Goal: Information Seeking & Learning: Learn about a topic

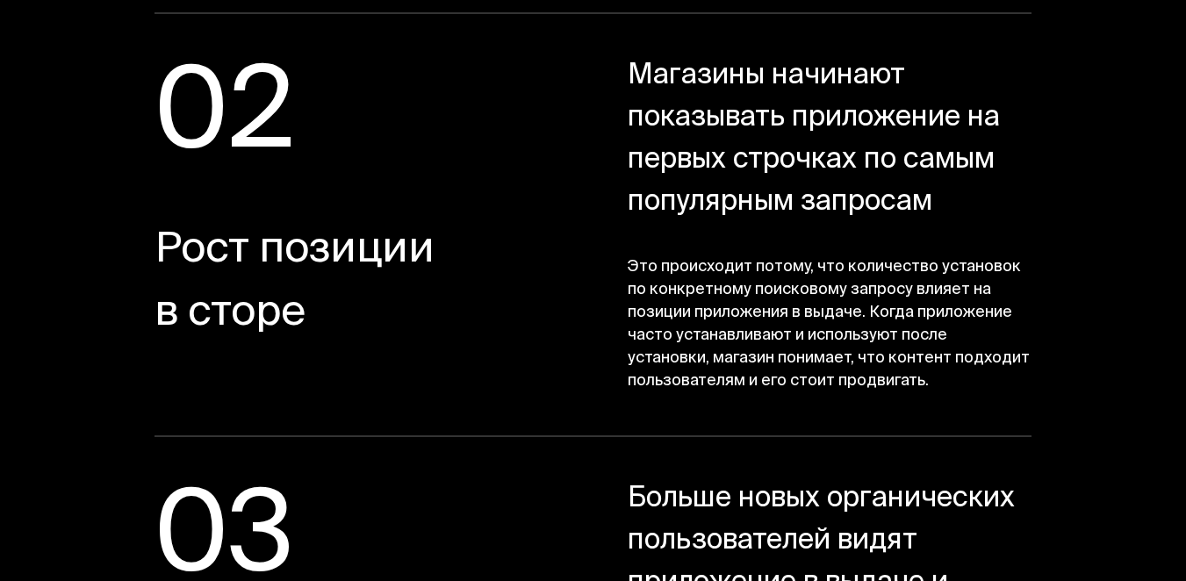
scroll to position [2893, 0]
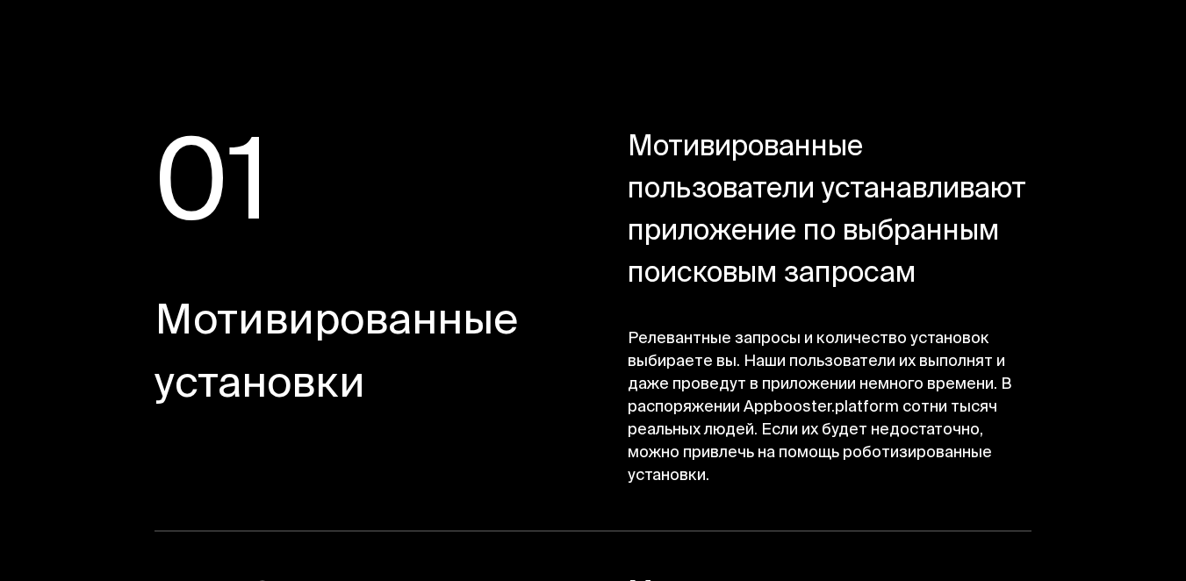
click at [248, 325] on span "Мотивированные установки" at bounding box center [355, 355] width 403 height 126
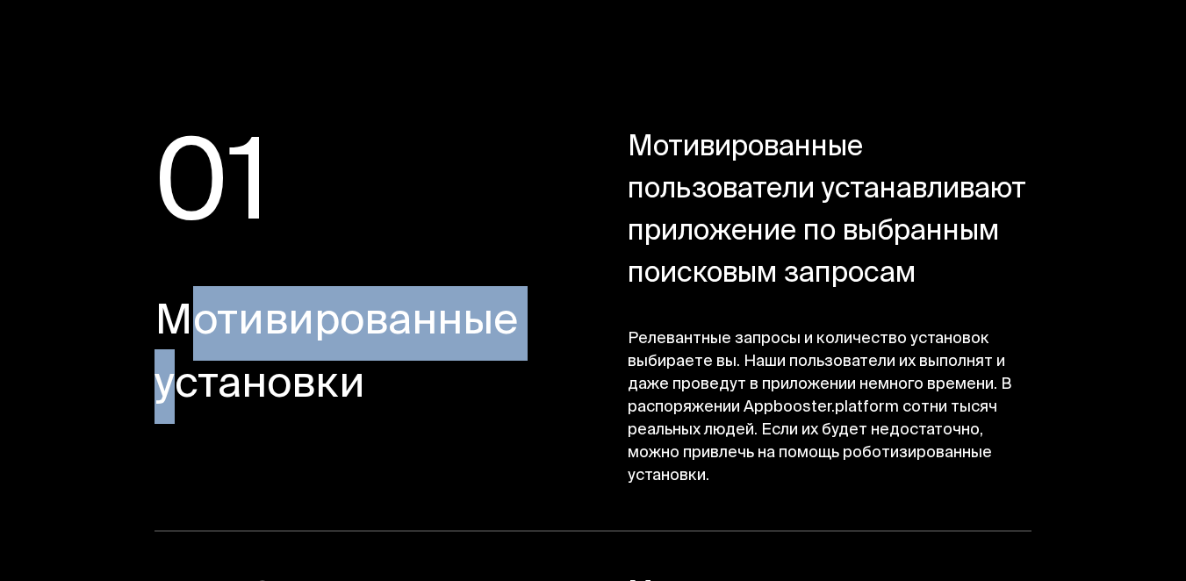
click at [248, 325] on span "Мотивированные установки" at bounding box center [355, 355] width 403 height 126
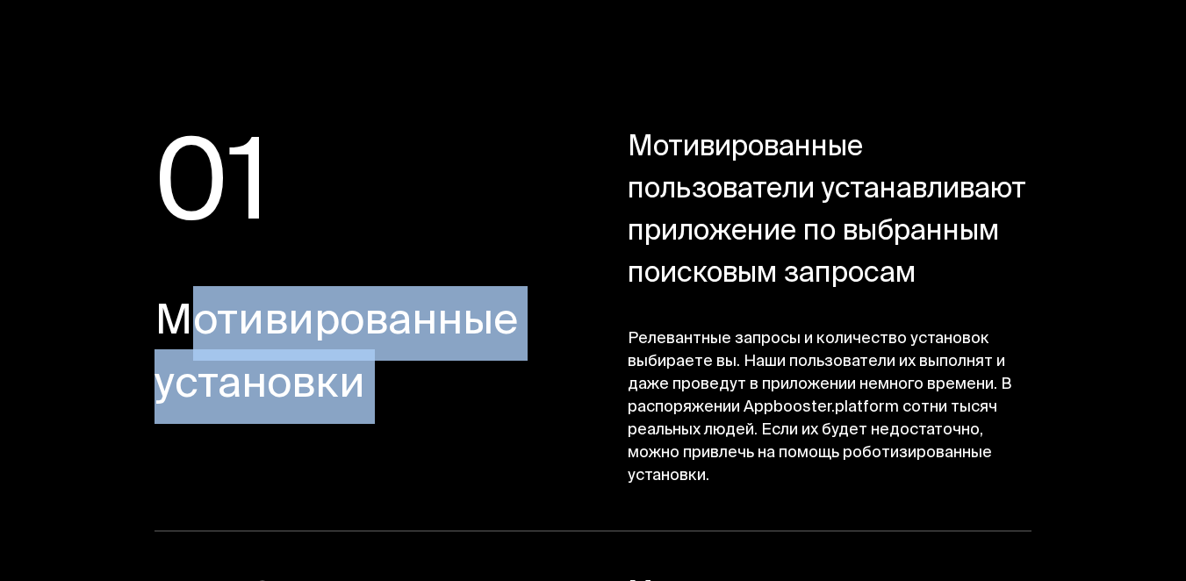
click at [248, 325] on span "Мотивированные установки" at bounding box center [355, 355] width 403 height 126
copy div "Мотивированные установки"
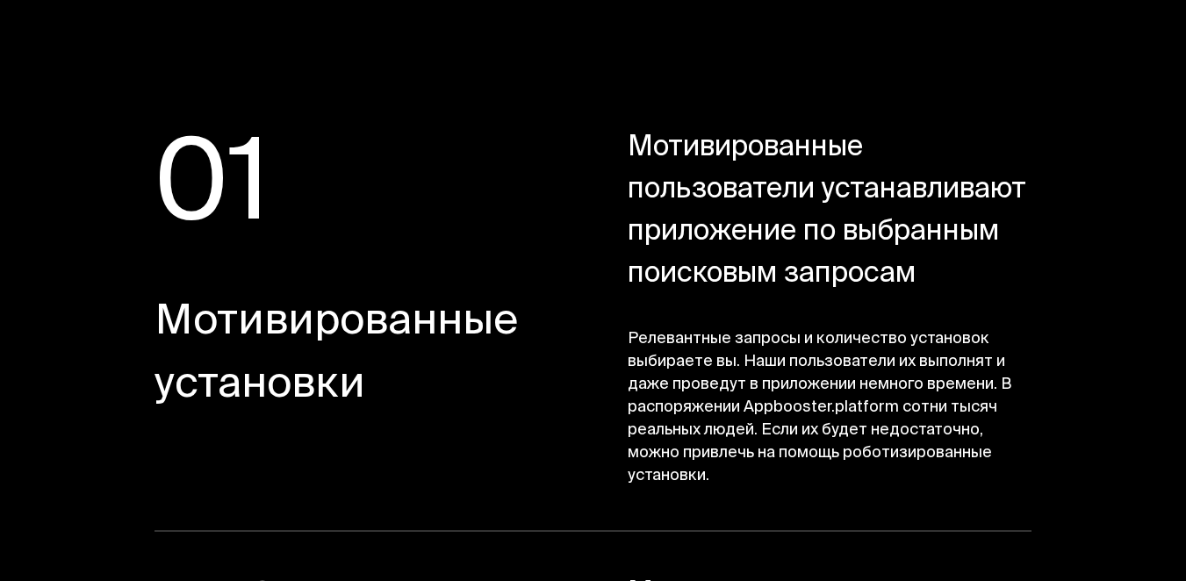
click at [764, 211] on span "Мотивированные пользователи устанавливают приложение по выбранным поисковым зап…" at bounding box center [829, 212] width 404 height 168
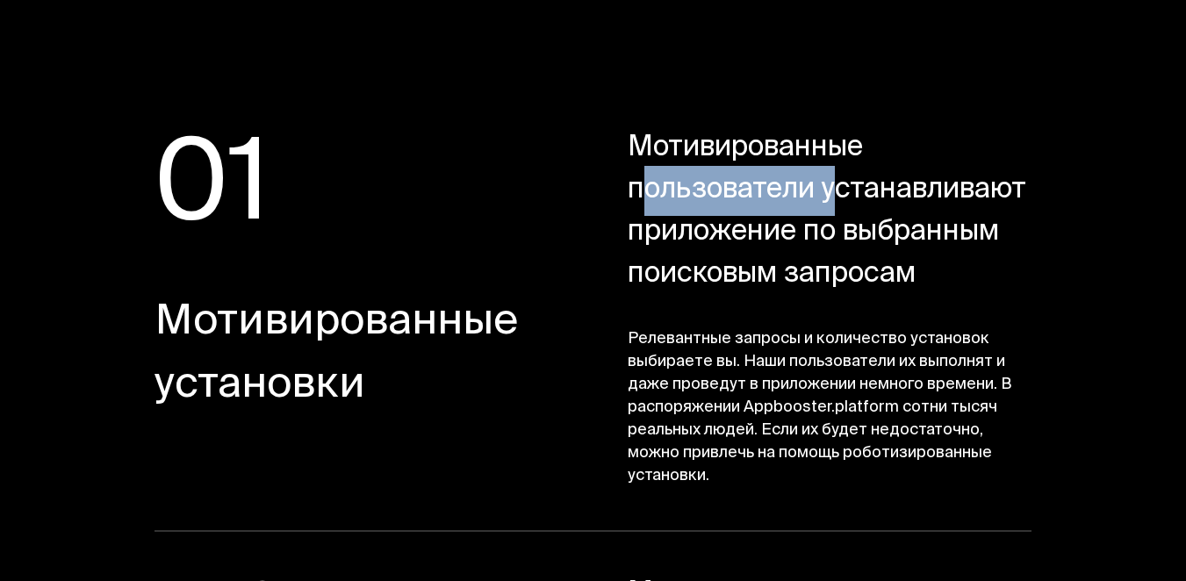
click at [764, 211] on span "Мотивированные пользователи устанавливают приложение по выбранным поисковым зап…" at bounding box center [829, 212] width 404 height 168
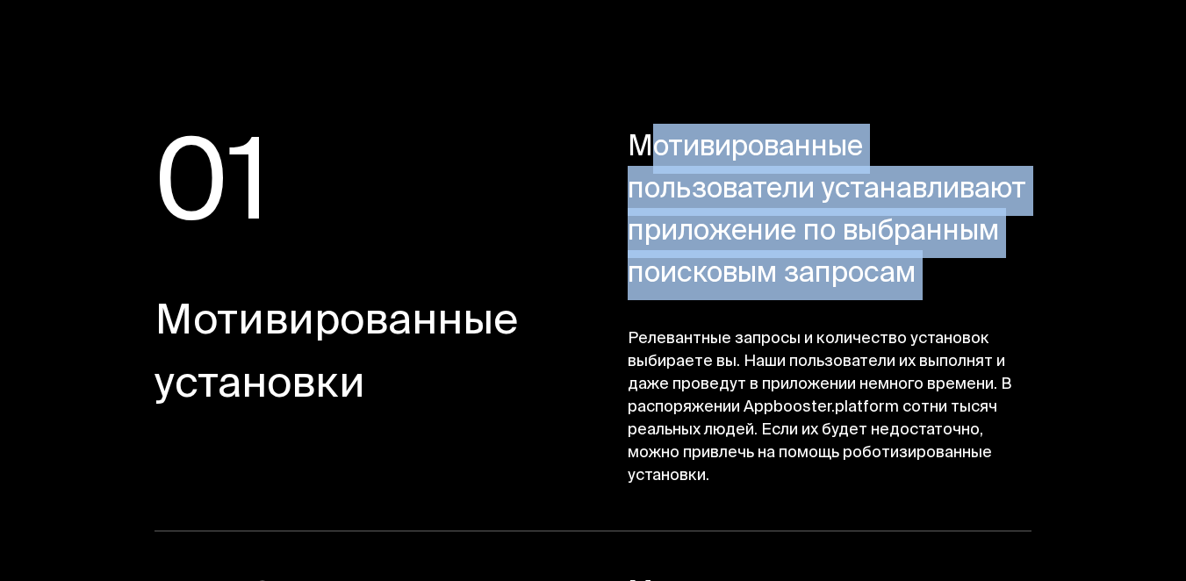
click at [764, 211] on span "Мотивированные пользователи устанавливают приложение по выбранным поисковым зап…" at bounding box center [829, 212] width 404 height 168
copy div "Мотивированные пользователи устанавливают приложение по выбранным поисковым зап…"
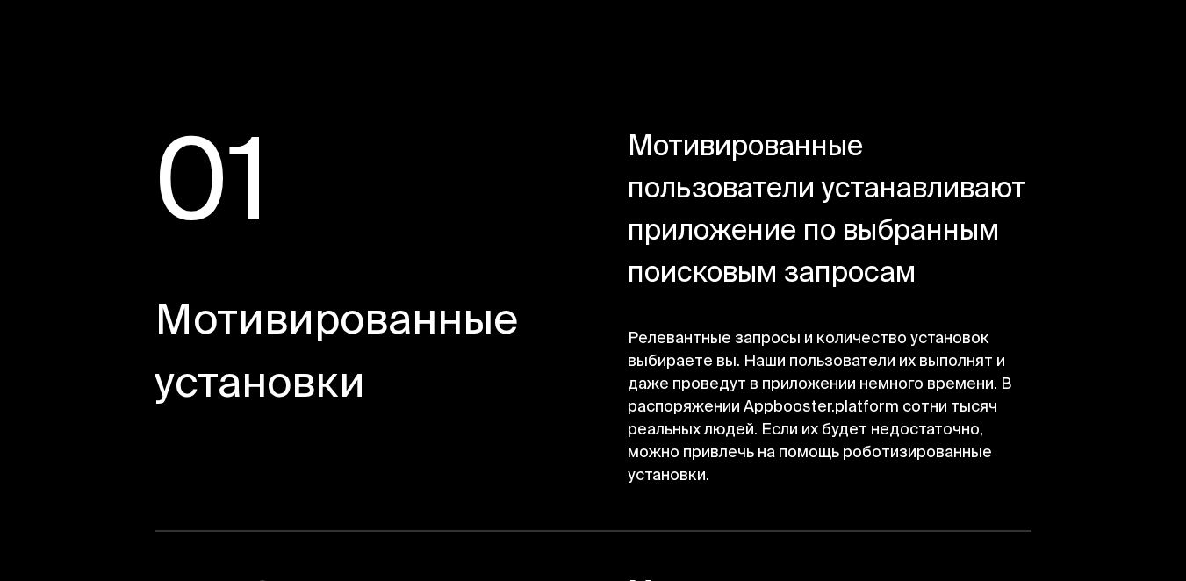
click at [776, 405] on span "Релевантные запросы и количество установок выбираете вы. Наши пользователи их в…" at bounding box center [829, 408] width 404 height 160
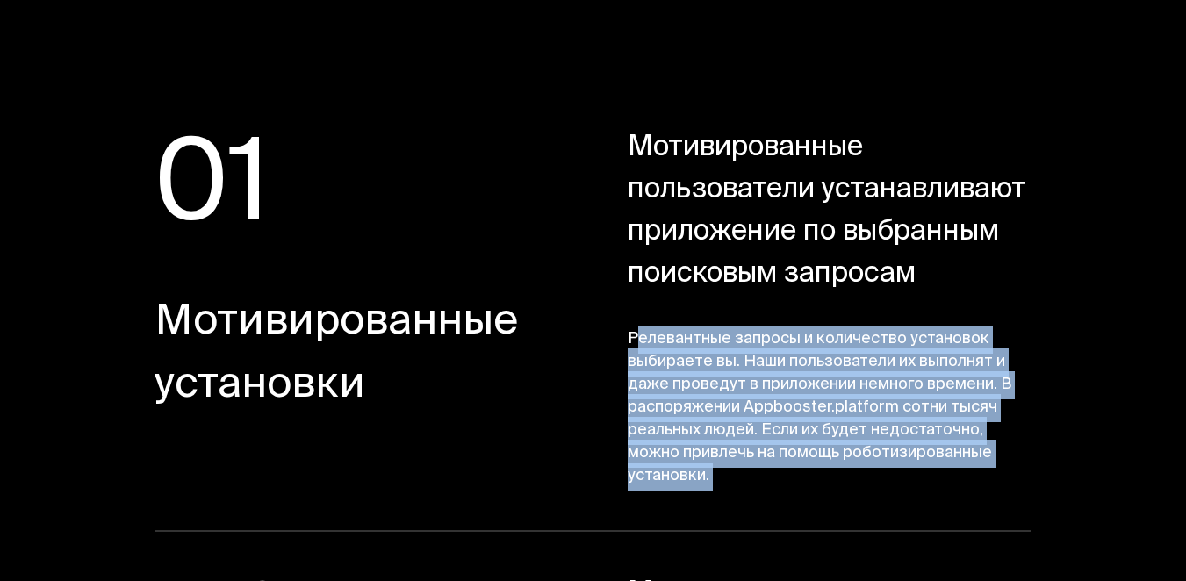
click at [776, 405] on span "Релевантные запросы и количество установок выбираете вы. Наши пользователи их в…" at bounding box center [829, 408] width 404 height 160
copy section "Релевантные запросы и количество установок выбираете вы. Наши пользователи их в…"
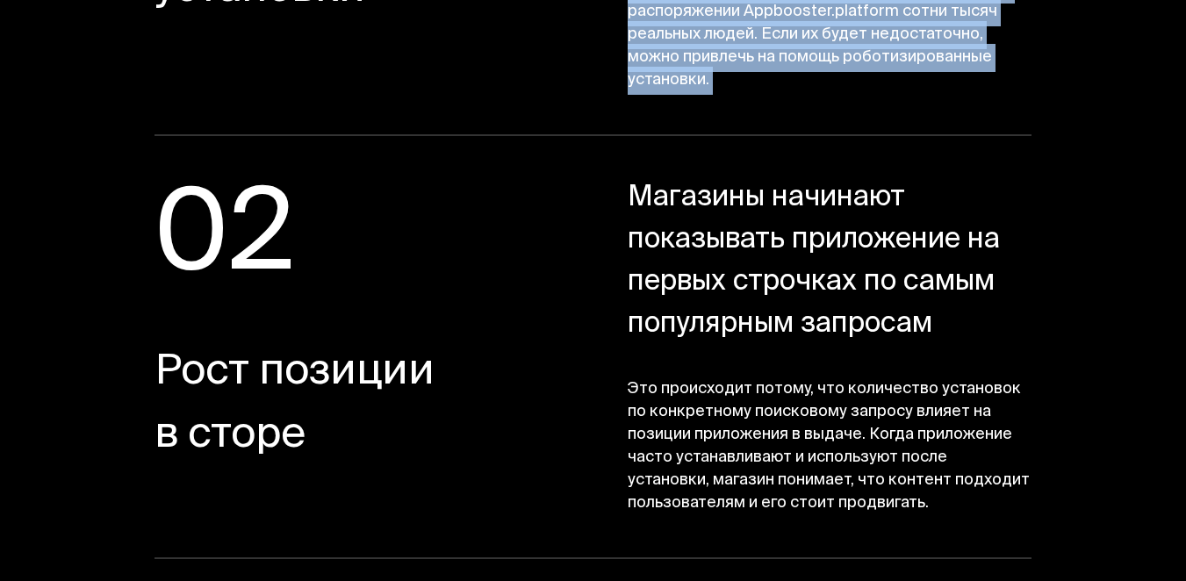
scroll to position [3411, 0]
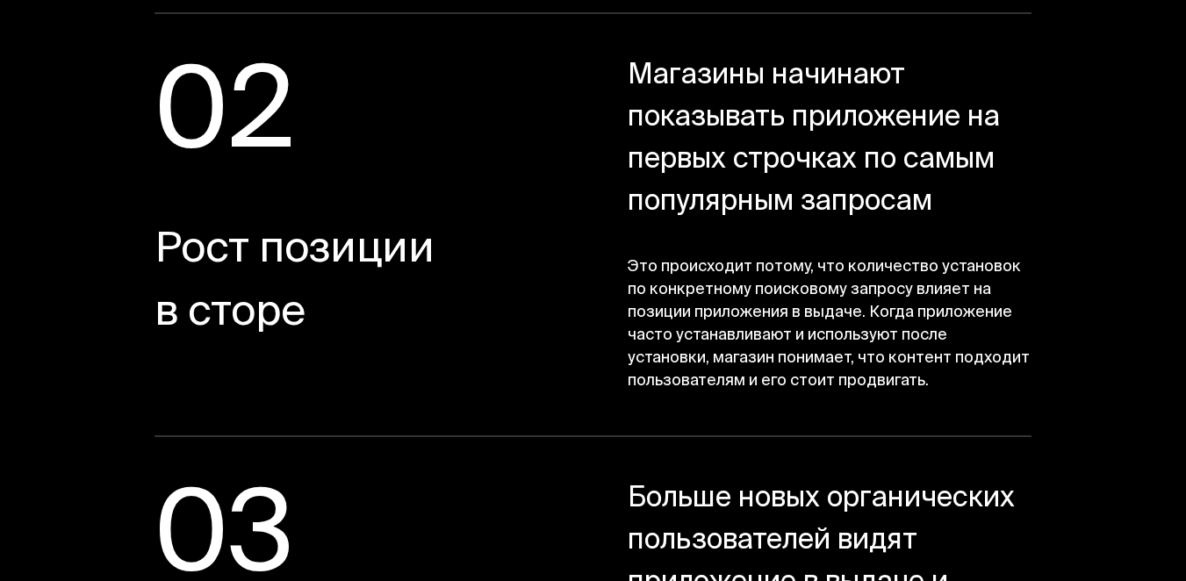
click at [248, 265] on span "Рост позиции в сторе" at bounding box center [355, 283] width 403 height 126
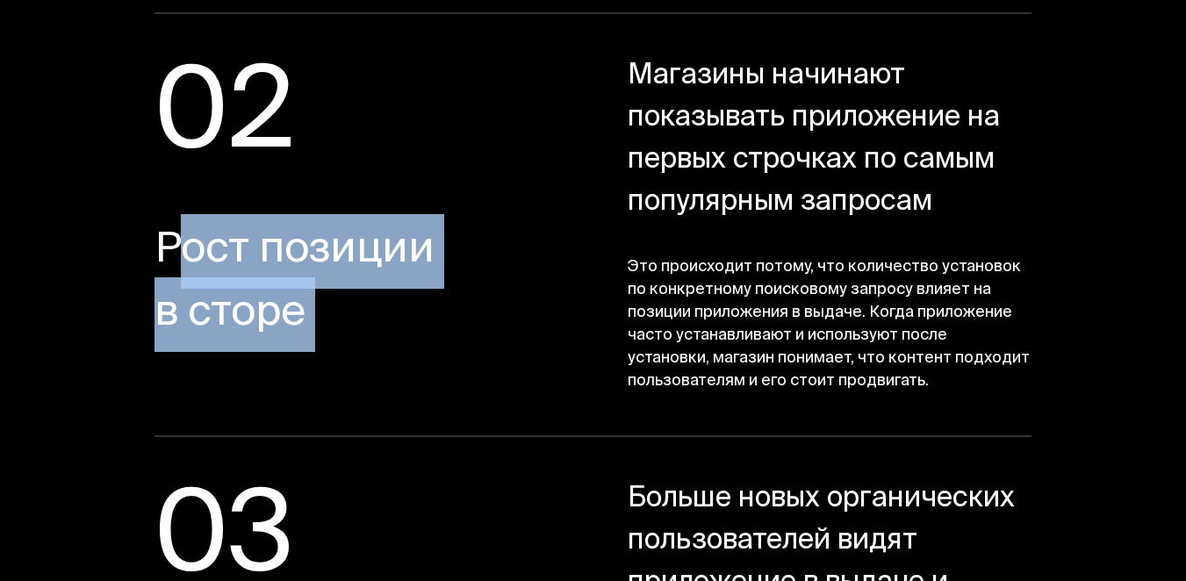
click at [248, 265] on span "Рост позиции в сторе" at bounding box center [355, 283] width 403 height 126
copy div "Рост позиции в сторе"
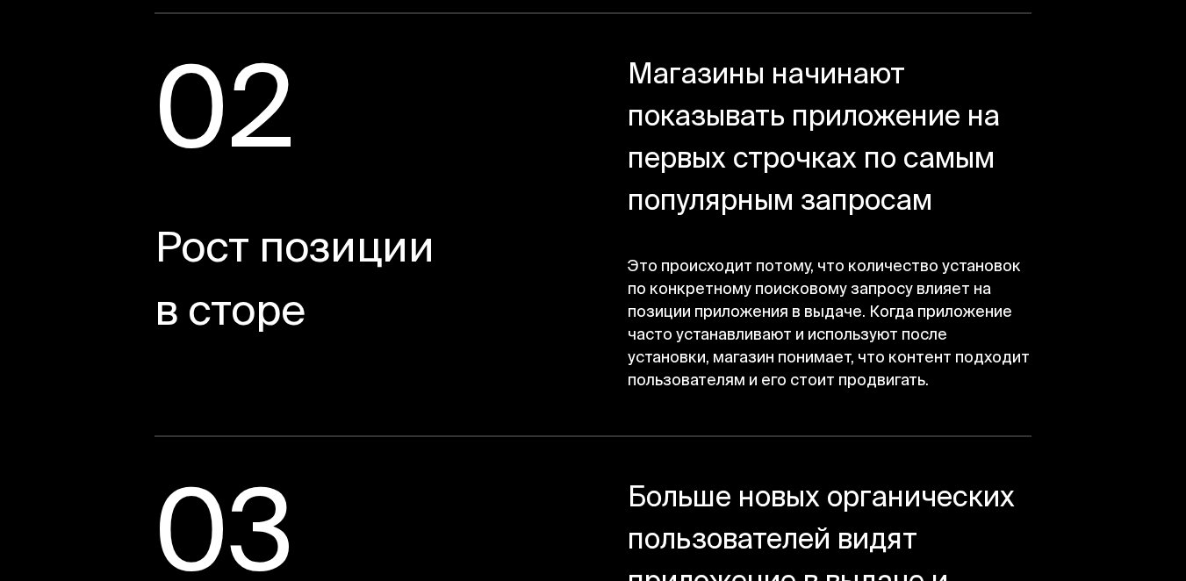
click at [835, 320] on span "Это происходит потому, что количество установок по конкретному поисковому запро…" at bounding box center [829, 324] width 404 height 137
click at [777, 322] on span "Это происходит потому, что количество установок по конкретному поисковому запро…" at bounding box center [829, 324] width 404 height 137
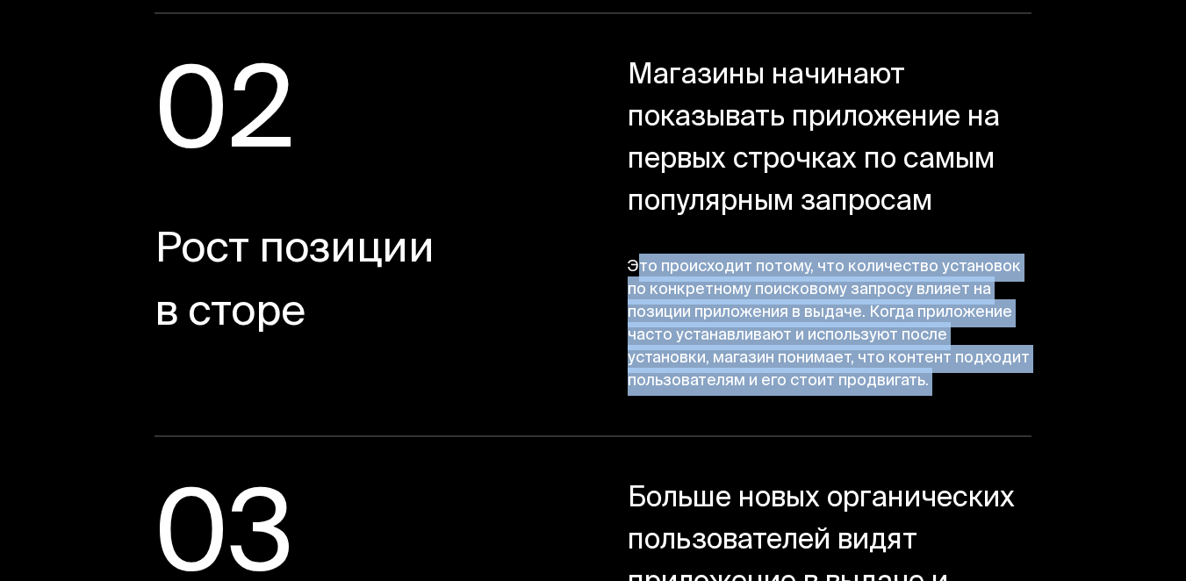
click at [777, 322] on span "Это происходит потому, что количество установок по конкретному поисковому запро…" at bounding box center [829, 324] width 404 height 137
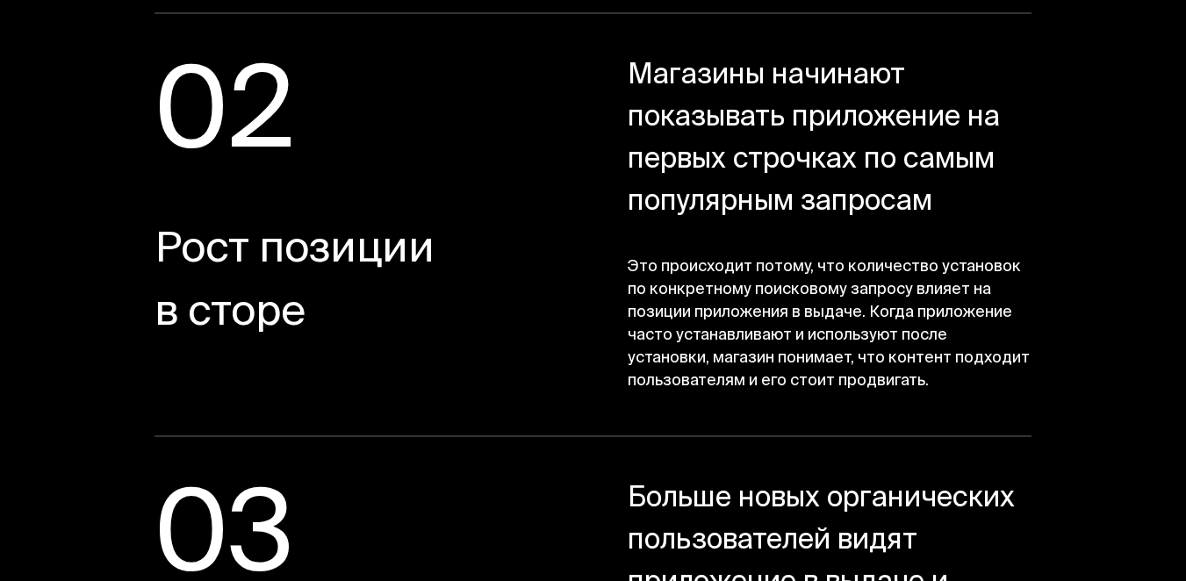
click at [749, 170] on span "Магазины начинают показывать приложение на первых строчках по самым популярным …" at bounding box center [829, 140] width 404 height 168
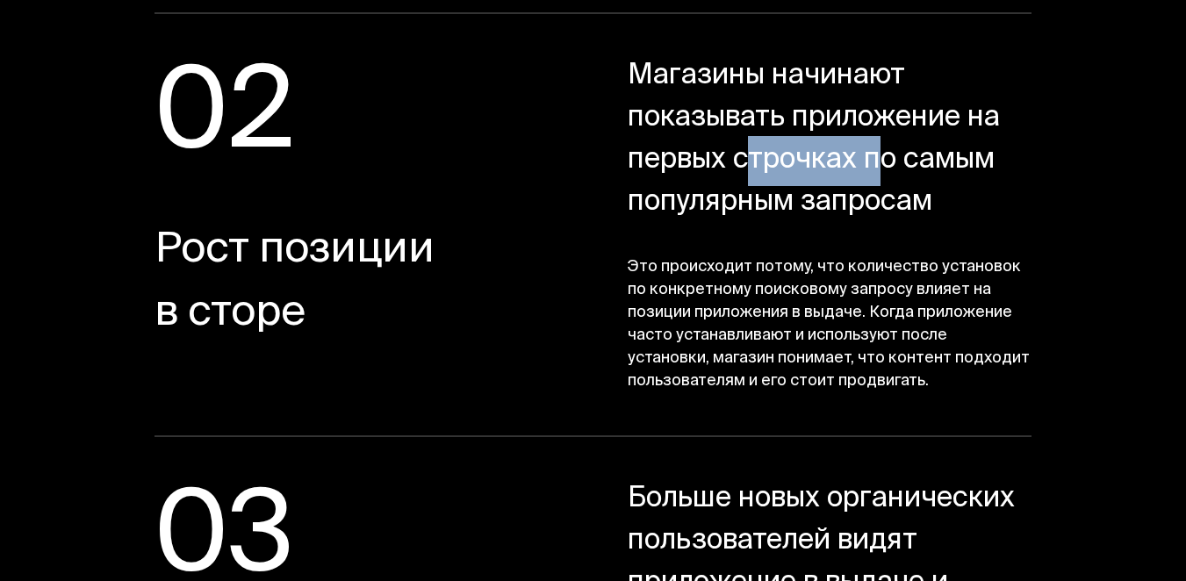
click at [749, 170] on span "Магазины начинают показывать приложение на первых строчках по самым популярным …" at bounding box center [829, 140] width 404 height 168
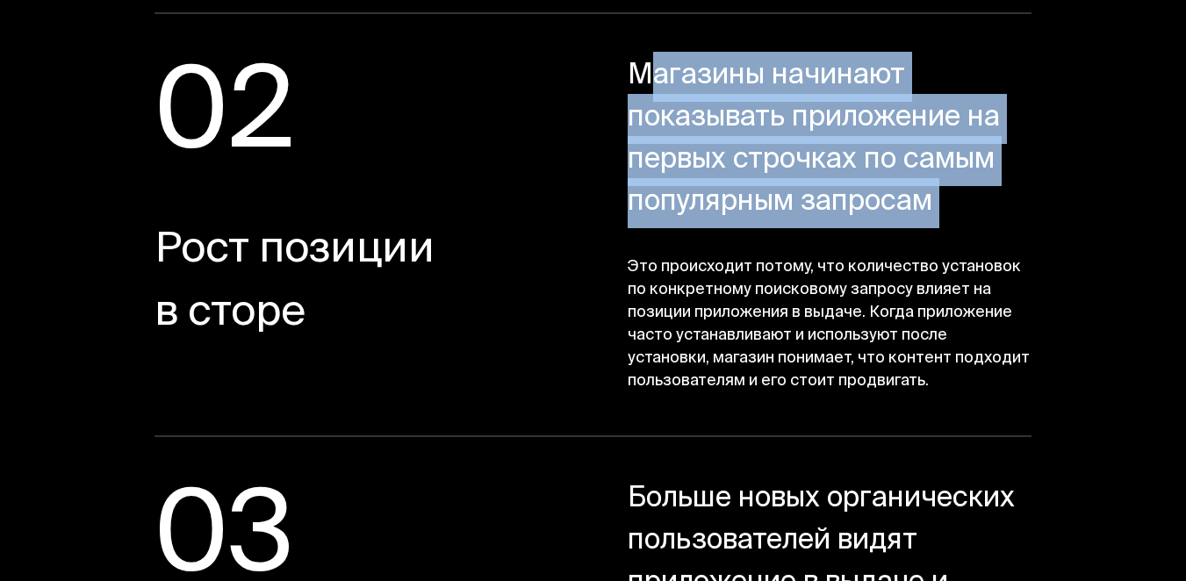
click at [749, 170] on span "Магазины начинают показывать приложение на первых строчках по самым популярным …" at bounding box center [829, 140] width 404 height 168
copy div "Магазины начинают показывать приложение на первых строчках по самым популярным …"
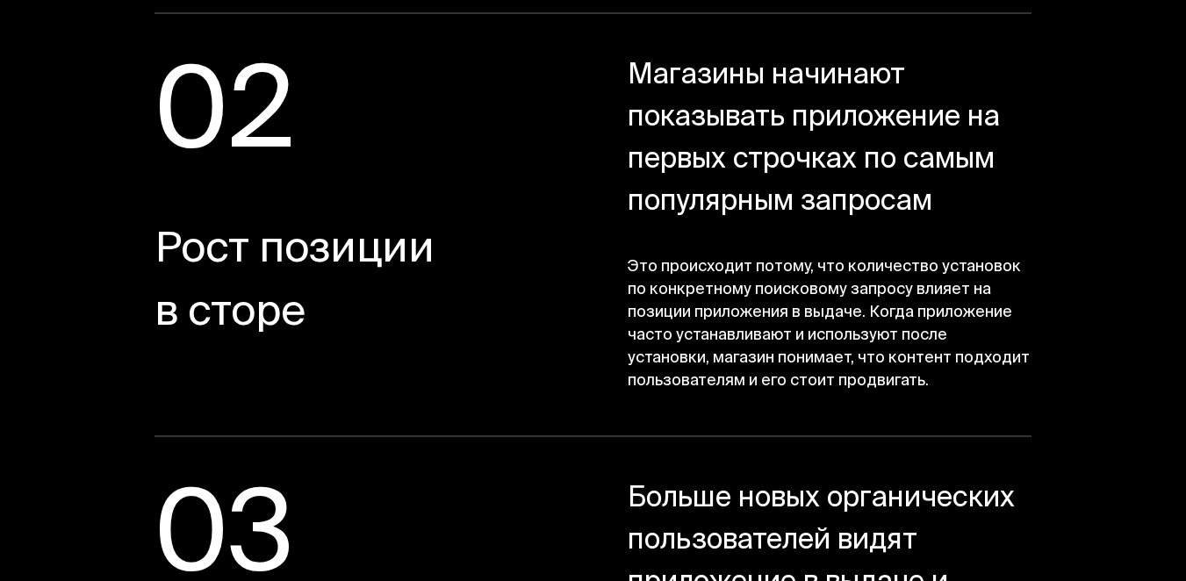
click at [749, 345] on span "Это происходит потому, что количество установок по конкретному поисковому запро…" at bounding box center [829, 324] width 404 height 137
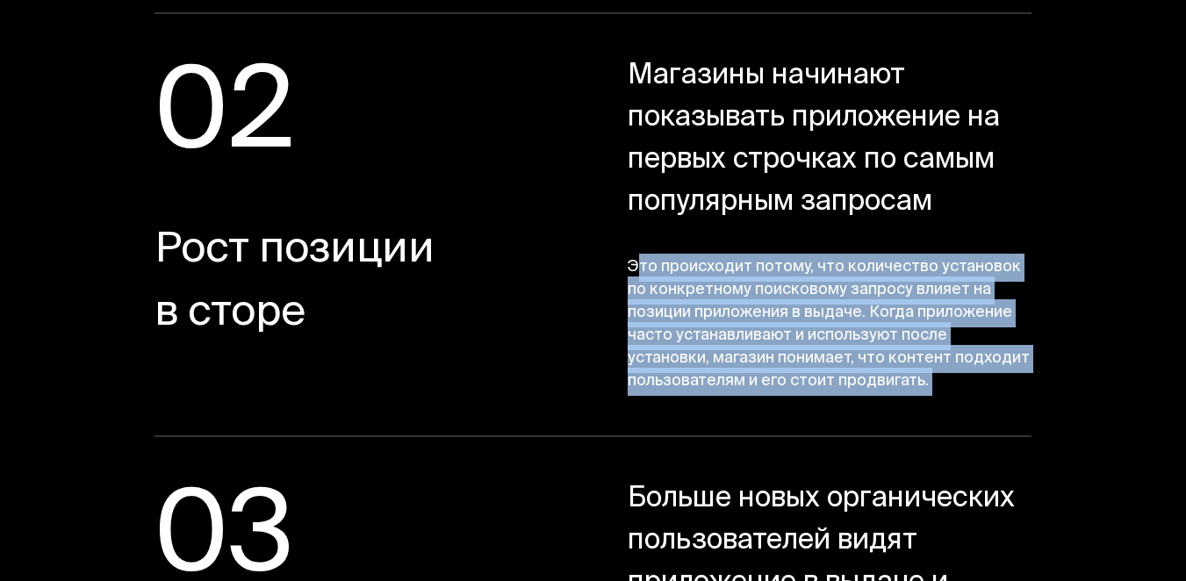
copy section "Это происходит потому, что количество установок по конкретному поисковому запро…"
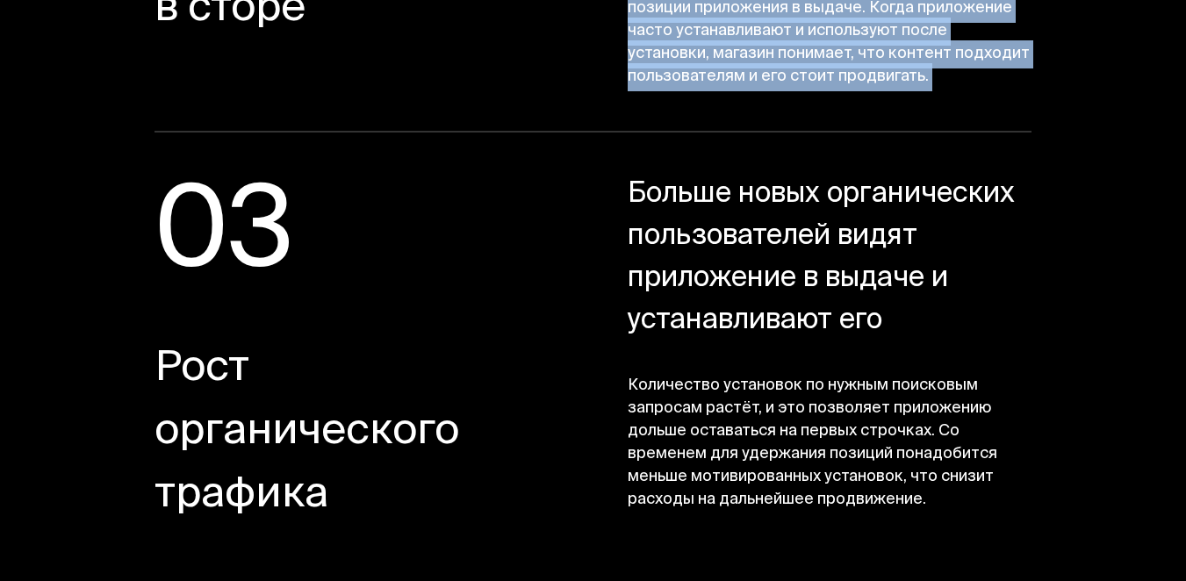
scroll to position [3746, 0]
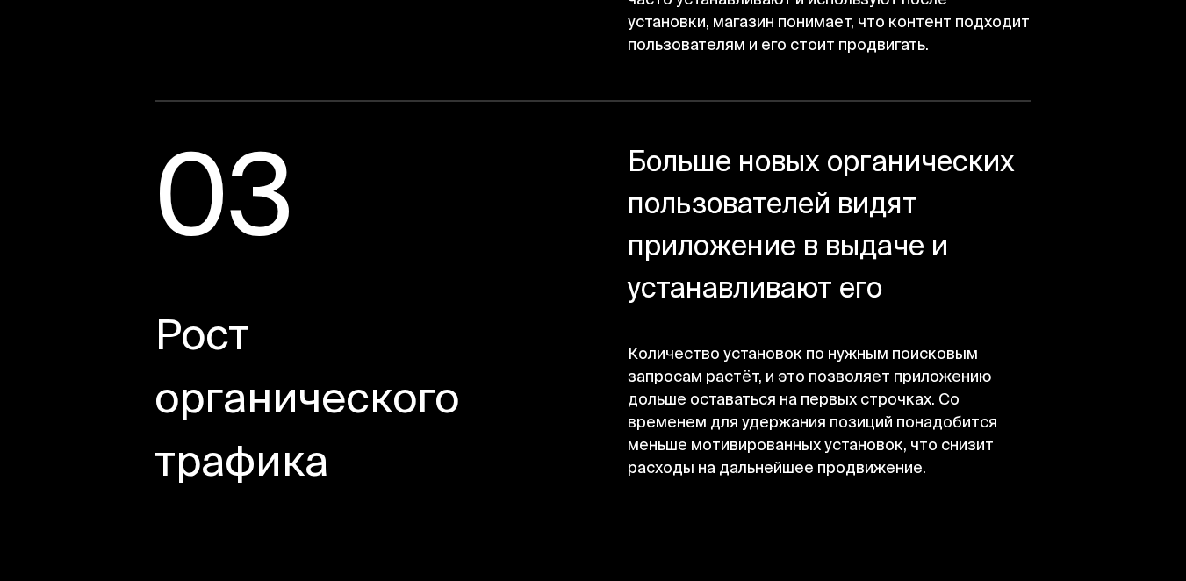
click at [293, 405] on span "Рост органического трафика" at bounding box center [355, 403] width 403 height 190
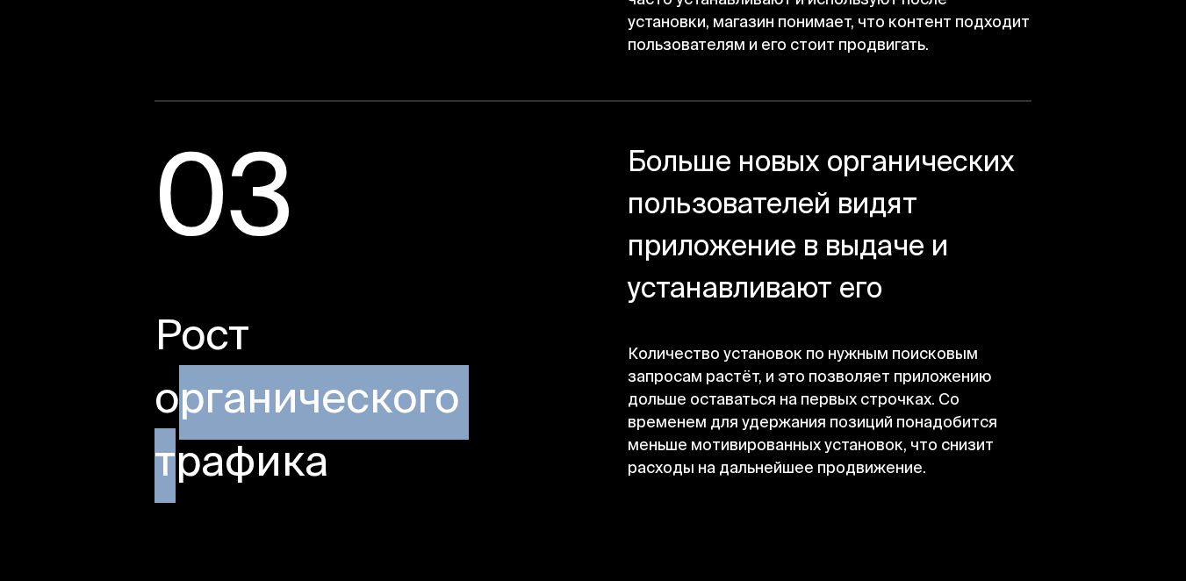
click at [293, 405] on span "Рост органического трафика" at bounding box center [355, 403] width 403 height 190
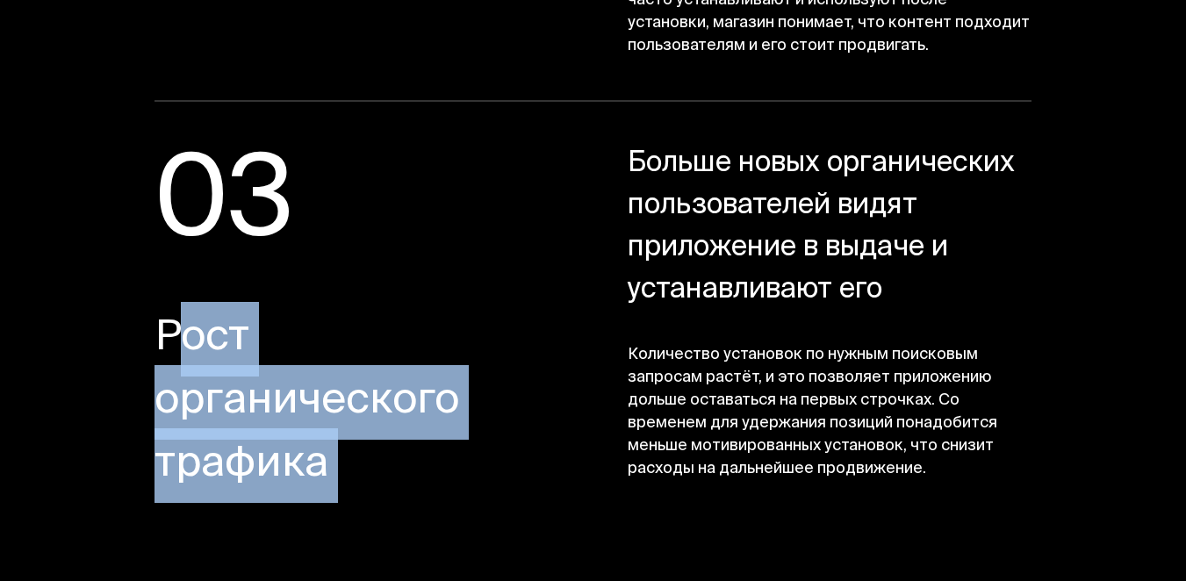
copy div "Рост органического трафика"
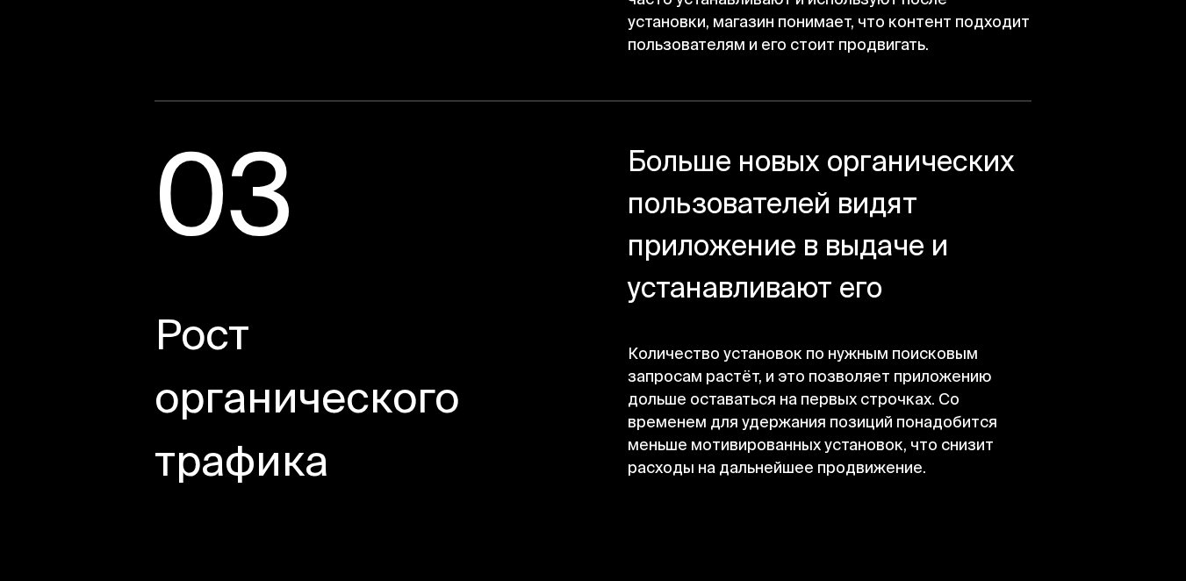
click at [720, 188] on span "Больше новых органических пользователей видят приложение в выдаче и устанавлива…" at bounding box center [829, 228] width 404 height 168
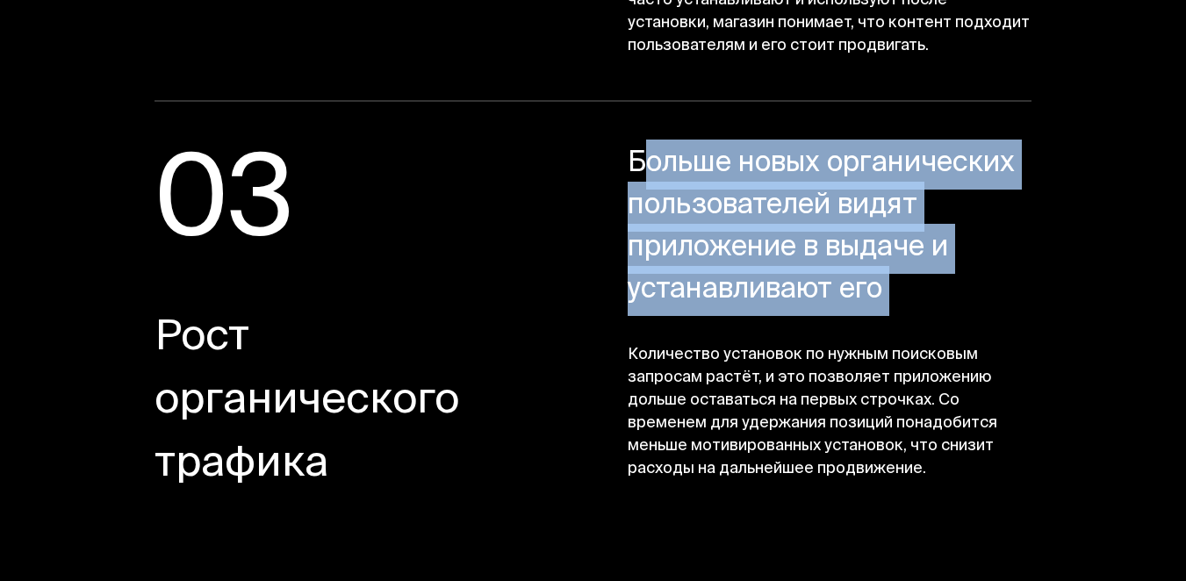
click at [720, 188] on span "Больше новых органических пользователей видят приложение в выдаче и устанавлива…" at bounding box center [829, 228] width 404 height 168
copy div "Больше новых органических пользователей видят приложение в выдаче и устанавлива…"
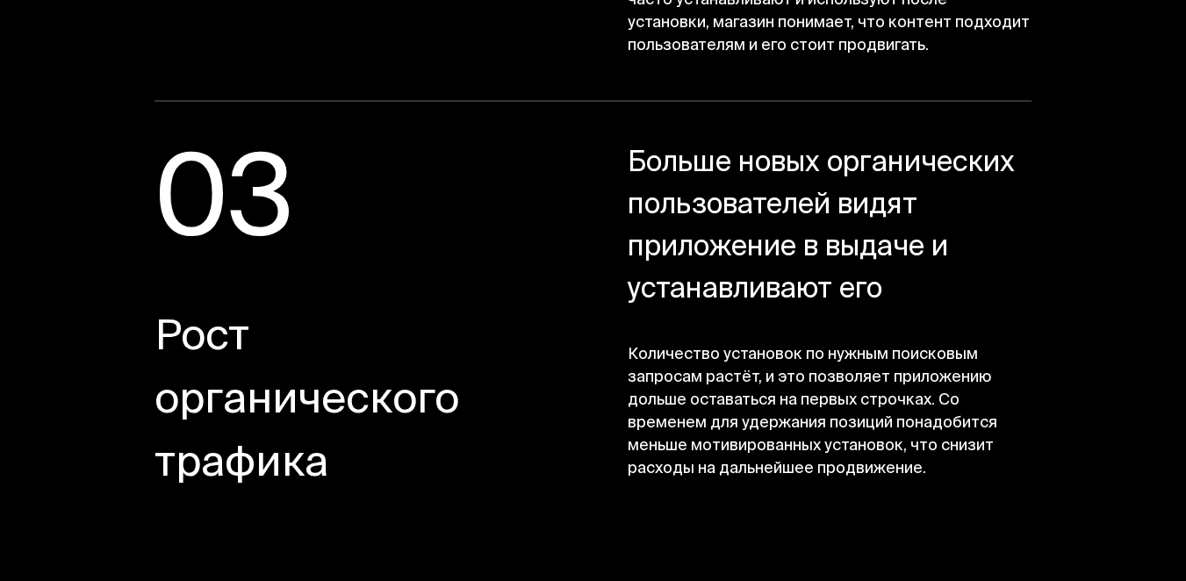
click at [793, 372] on span "Количество установок по нужным поисковым запросам растёт, и это позволяет прило…" at bounding box center [829, 412] width 404 height 137
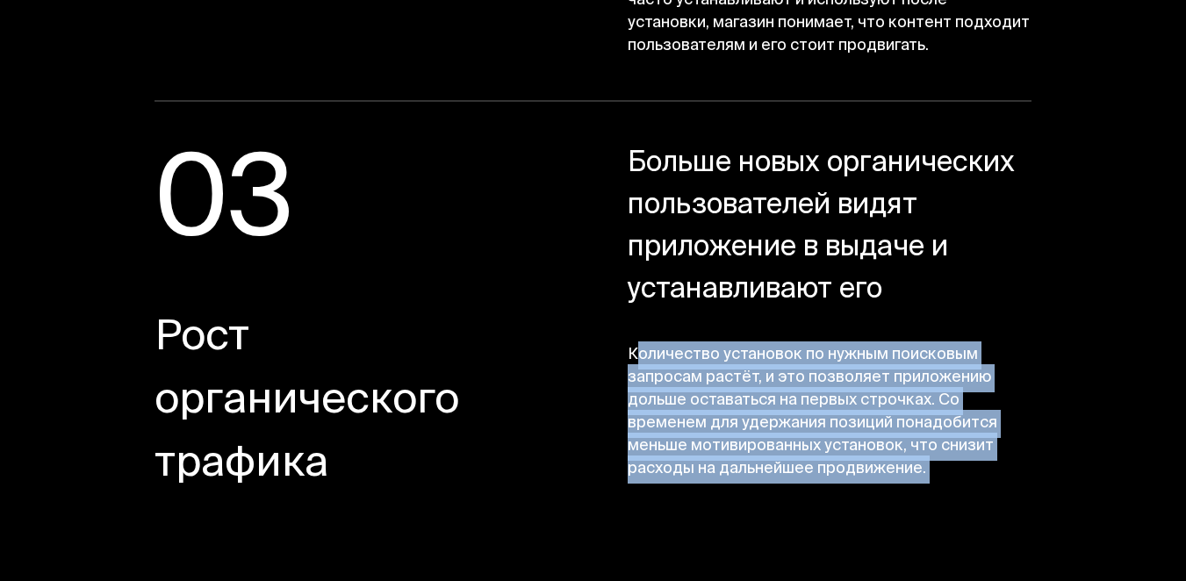
click at [793, 372] on span "Количество установок по нужным поисковым запросам растёт, и это позволяет прило…" at bounding box center [829, 412] width 404 height 137
copy body "Количество установок по нужным поисковым запросам растёт, и это позволяет прило…"
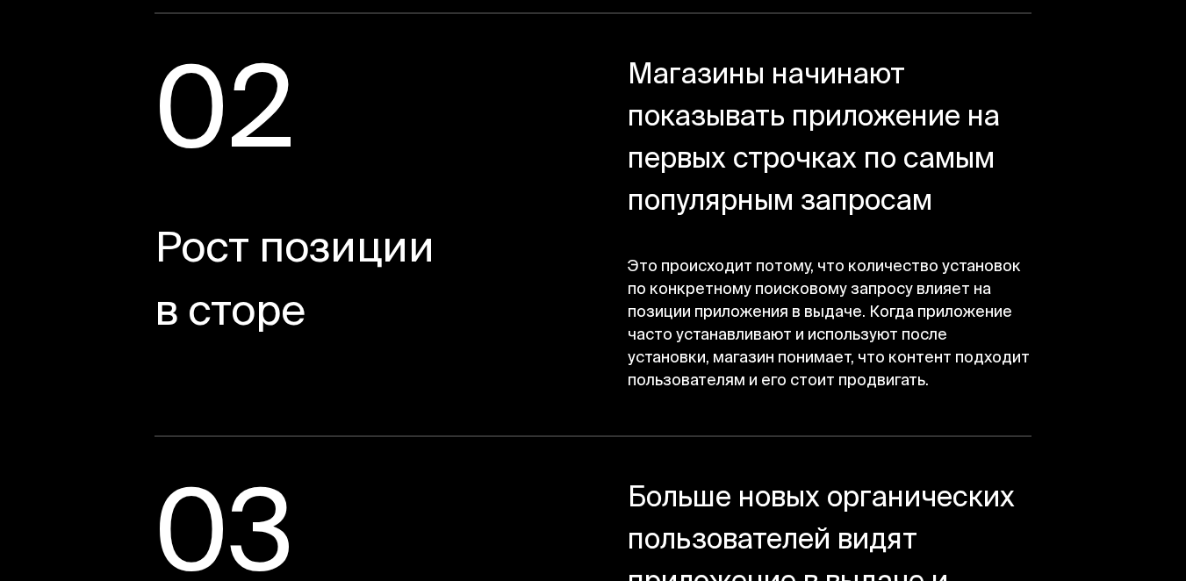
scroll to position [3228, 0]
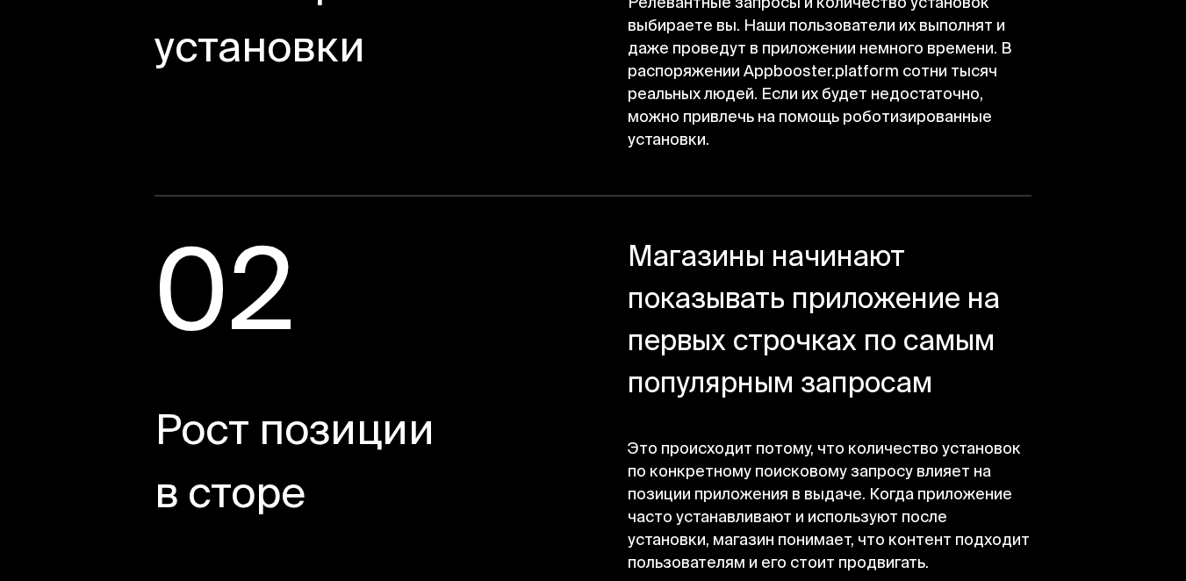
click at [262, 437] on span "Рост позиции в сторе" at bounding box center [355, 466] width 403 height 126
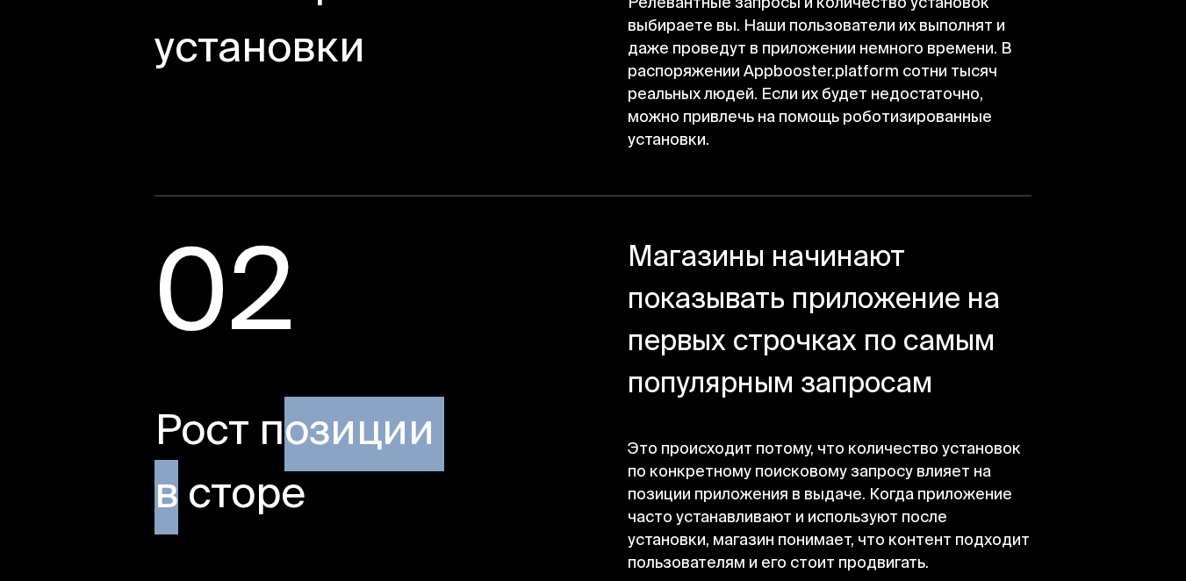
click at [262, 437] on span "Рост позиции в сторе" at bounding box center [355, 466] width 403 height 126
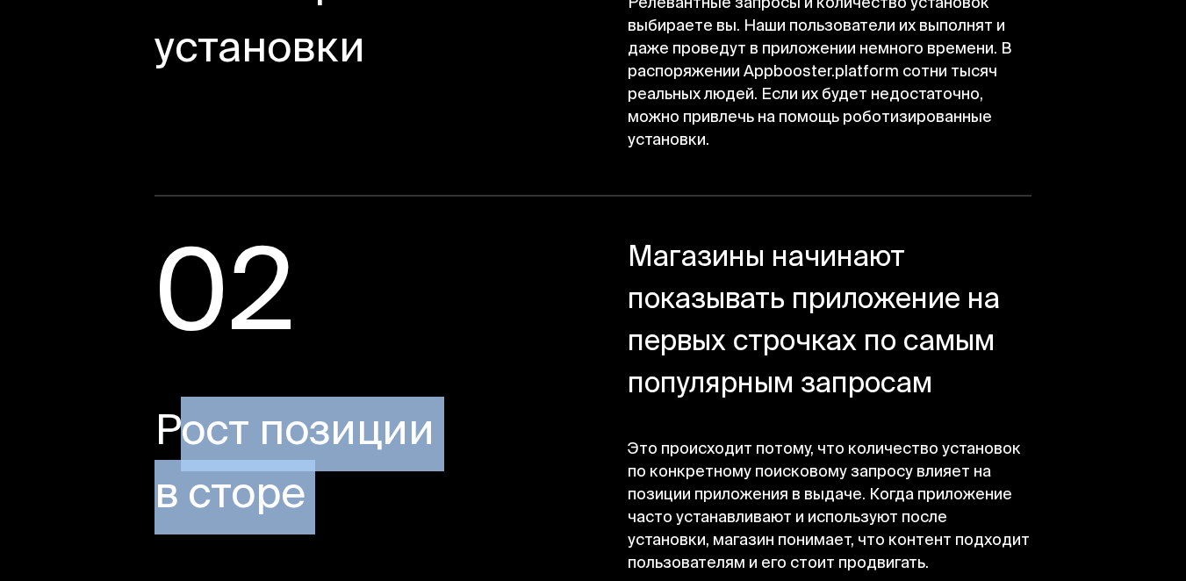
click at [262, 437] on span "Рост позиции в сторе" at bounding box center [355, 466] width 403 height 126
copy div "Рост позиции в сторе"
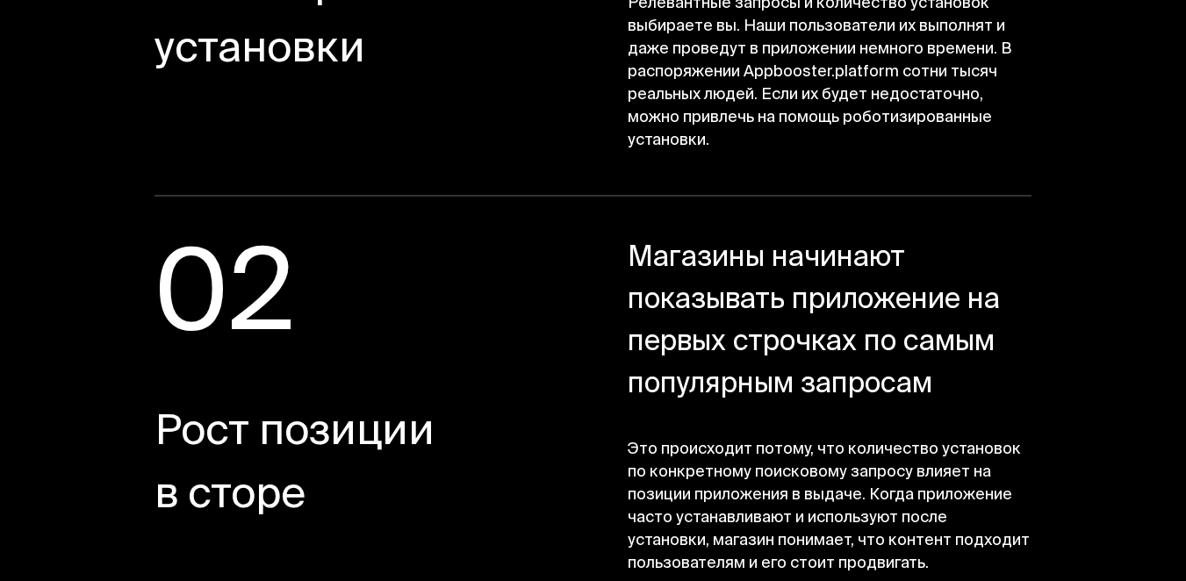
click at [668, 261] on span "Магазины начинают показывать приложение на первых строчках по самым популярным …" at bounding box center [829, 323] width 404 height 168
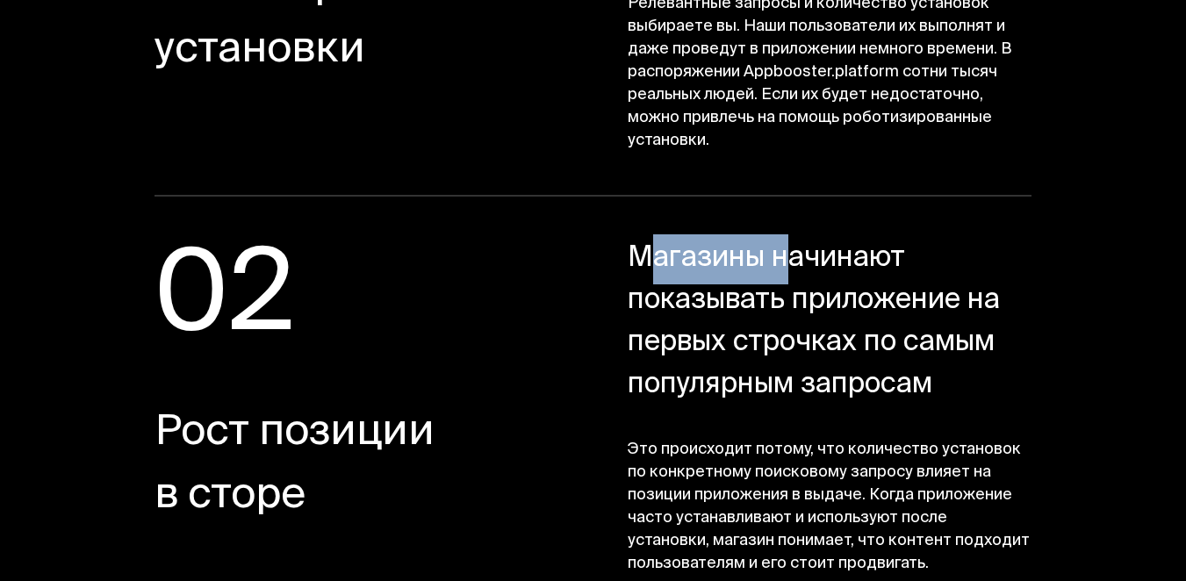
click at [668, 261] on span "Магазины начинают показывать приложение на первых строчках по самым популярным …" at bounding box center [829, 323] width 404 height 168
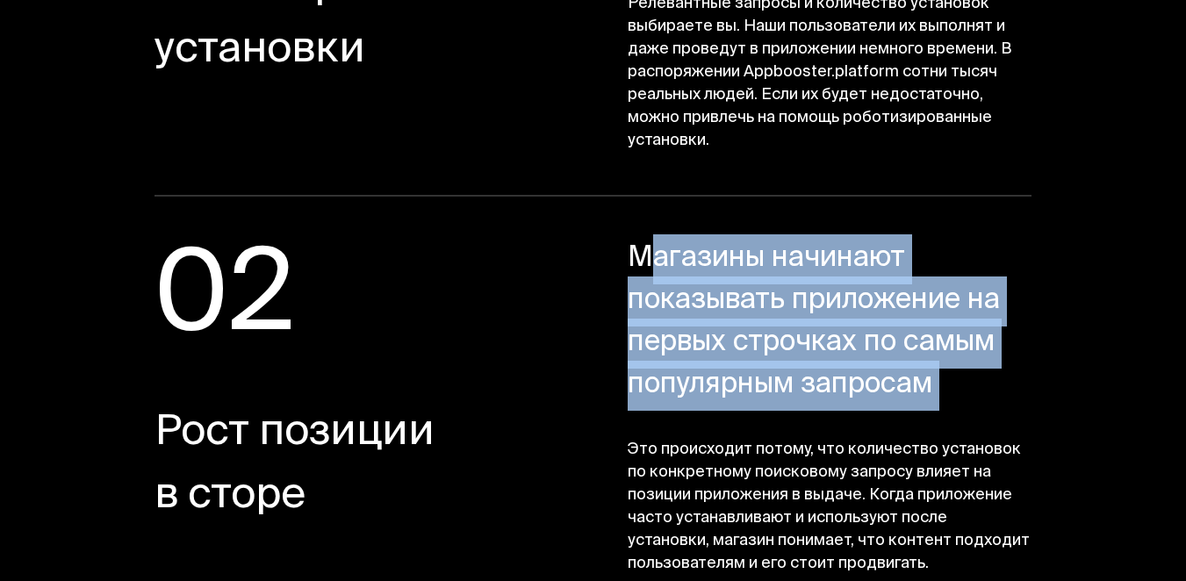
click at [668, 261] on span "Магазины начинают показывать приложение на первых строчках по самым популярным …" at bounding box center [829, 323] width 404 height 168
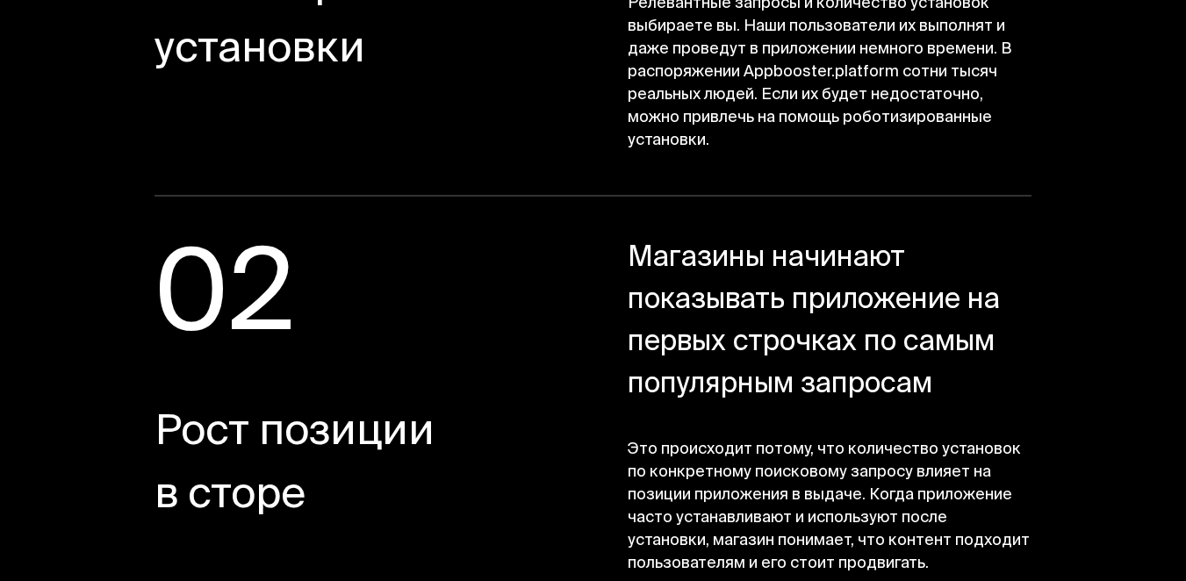
click at [654, 473] on span "Это происходит потому, что количество установок по конкретному поисковому запро…" at bounding box center [829, 507] width 404 height 137
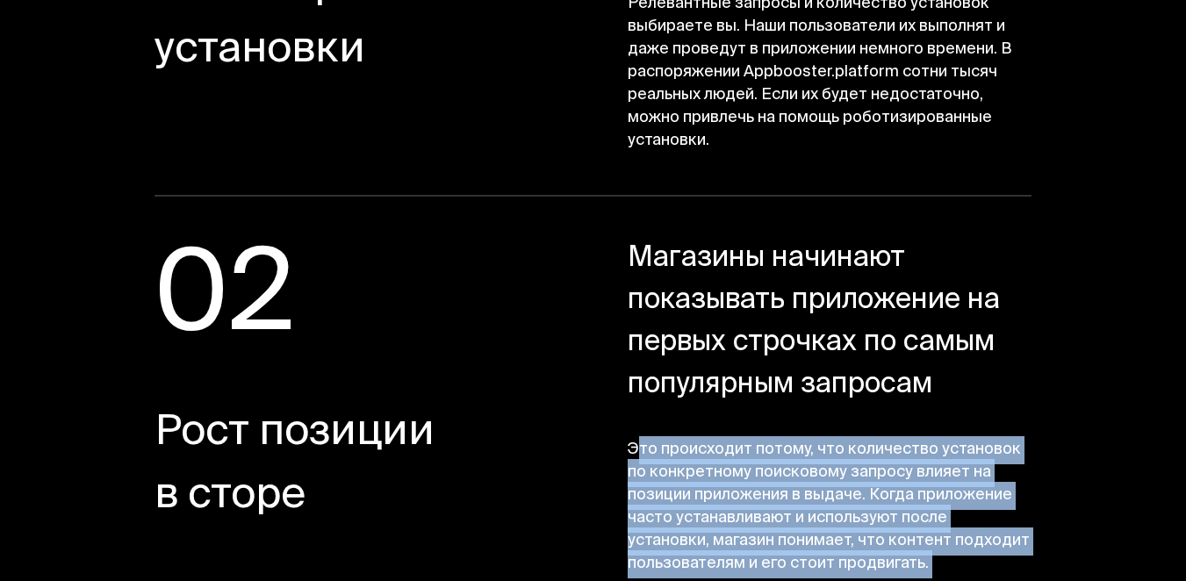
click at [654, 473] on span "Это происходит потому, что количество установок по конкретному поисковому запро…" at bounding box center [829, 507] width 404 height 137
